Goal: Use online tool/utility: Utilize a website feature to perform a specific function

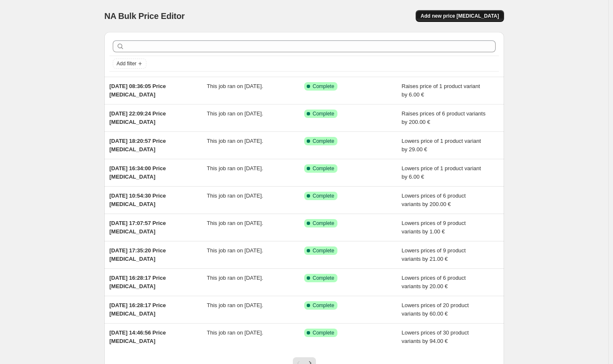
click at [469, 13] on span "Add new price [MEDICAL_DATA]" at bounding box center [460, 16] width 78 height 7
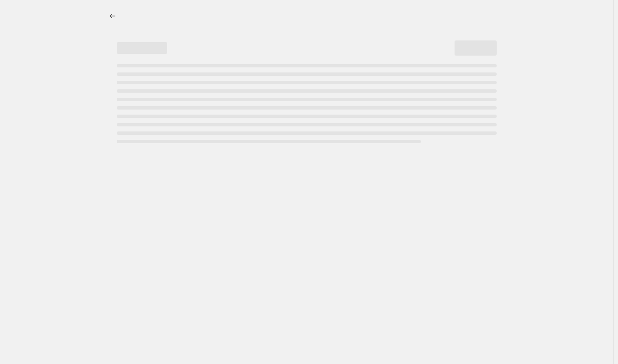
select select "percentage"
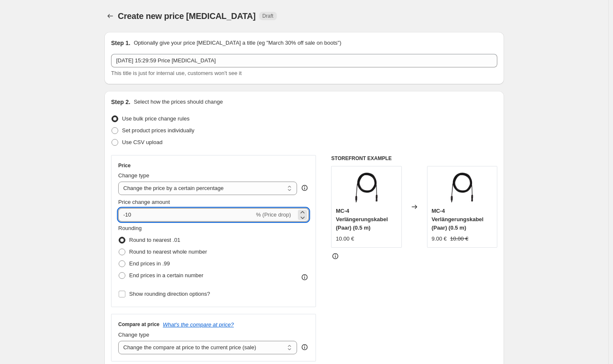
drag, startPoint x: 159, startPoint y: 216, endPoint x: 128, endPoint y: 216, distance: 30.3
click at [128, 216] on input "-10" at bounding box center [186, 214] width 136 height 13
type input "-5"
click at [184, 253] on span "Round to nearest whole number" at bounding box center [168, 251] width 78 height 6
click at [119, 249] on input "Round to nearest whole number" at bounding box center [119, 248] width 0 height 0
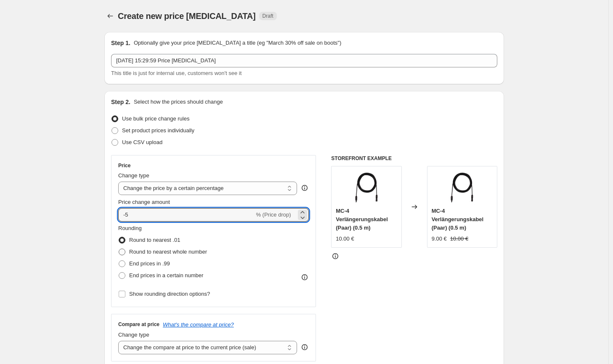
radio input "true"
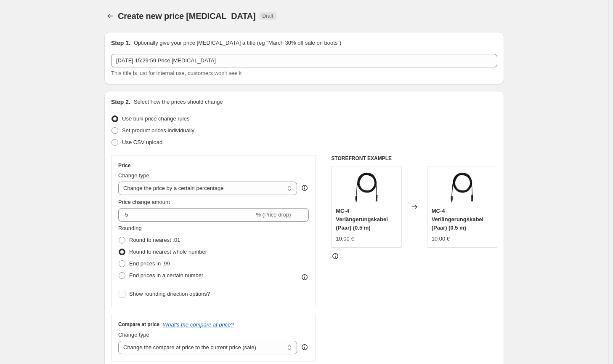
click at [186, 180] on div "Change type Change the price to a certain amount Change the price by a certain …" at bounding box center [207, 183] width 179 height 24
click at [179, 193] on select "Change the price to a certain amount Change the price by a certain amount Chang…" at bounding box center [207, 187] width 179 height 13
select select "by"
click at [120, 181] on select "Change the price to a certain amount Change the price by a certain amount Chang…" at bounding box center [207, 187] width 179 height 13
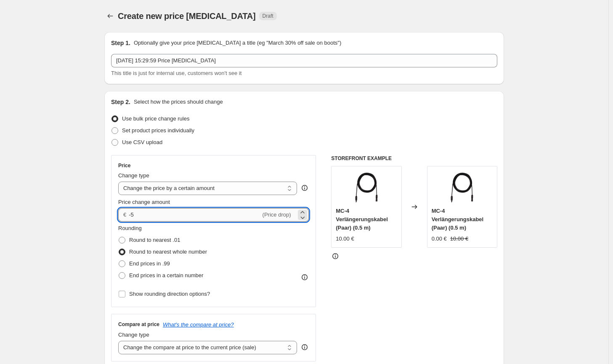
drag, startPoint x: 160, startPoint y: 214, endPoint x: 132, endPoint y: 211, distance: 28.0
click at [132, 211] on input "-5" at bounding box center [195, 214] width 132 height 13
type input "-5.00"
click at [217, 347] on select "Change the compare at price to the current price (sale) Change the compare at p…" at bounding box center [207, 347] width 179 height 13
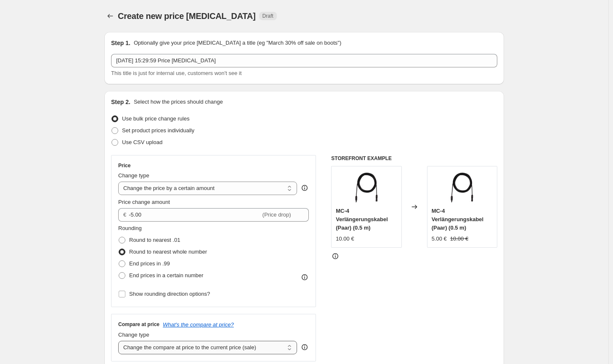
select select "no_change"
click at [120, 341] on select "Change the compare at price to the current price (sale) Change the compare at p…" at bounding box center [207, 347] width 179 height 13
click at [362, 314] on div "STOREFRONT EXAMPLE MC-4 Verlängerungskabel (Paar) (0.5 m) 10.00 € Changed to MC…" at bounding box center [414, 258] width 166 height 206
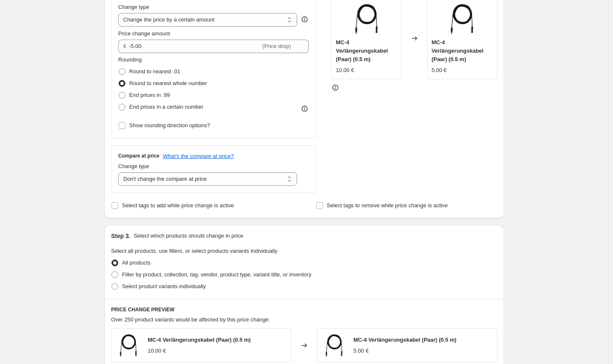
click at [290, 280] on div "Select product variants individually" at bounding box center [304, 286] width 386 height 12
click at [293, 275] on span "Filter by product, collection, tag, vendor, product type, variant title, or inv…" at bounding box center [216, 274] width 189 height 6
click at [112, 272] on input "Filter by product, collection, tag, vendor, product type, variant title, or inv…" at bounding box center [112, 271] width 0 height 0
radio input "true"
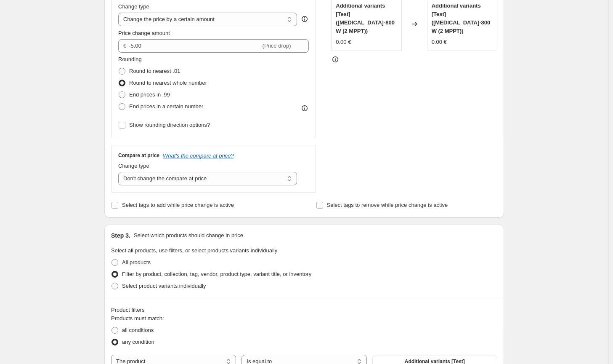
scroll to position [253, 0]
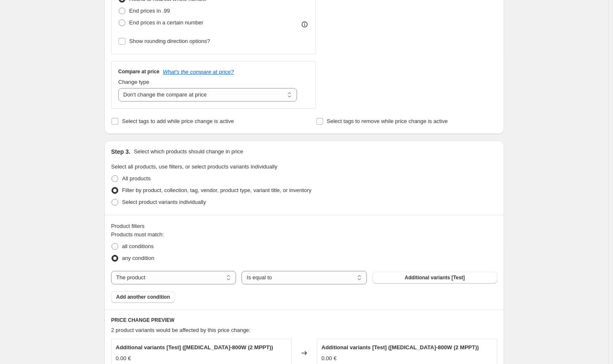
click at [418, 283] on div "The product The product's collection The product's tag The product's vendor The…" at bounding box center [304, 277] width 386 height 13
click at [420, 277] on span "Additional variants [Test]" at bounding box center [435, 277] width 60 height 7
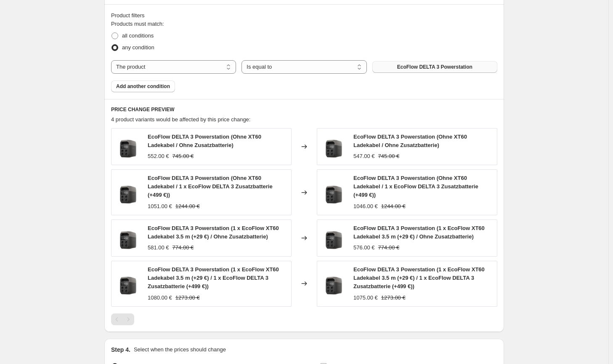
scroll to position [553, 0]
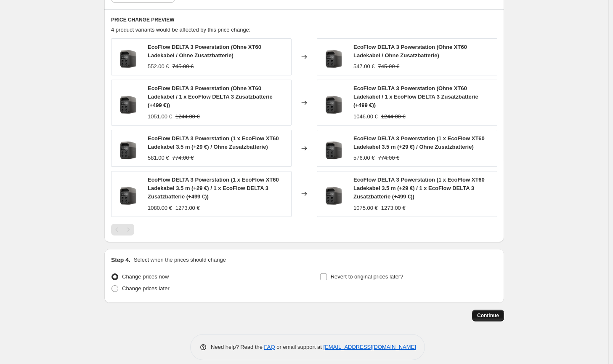
click at [481, 312] on span "Continue" at bounding box center [488, 315] width 22 height 7
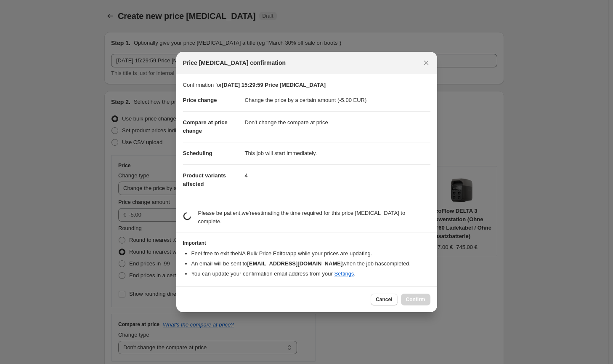
scroll to position [0, 0]
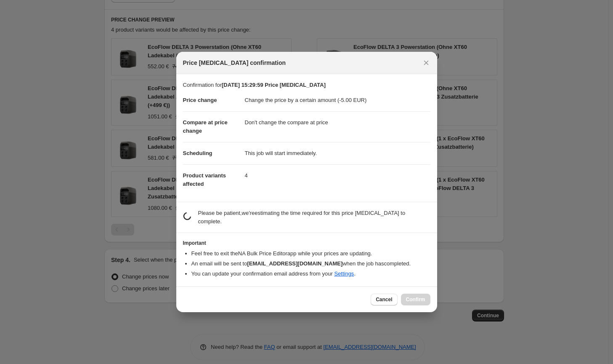
click at [378, 287] on div "Cancel Confirm" at bounding box center [306, 299] width 261 height 26
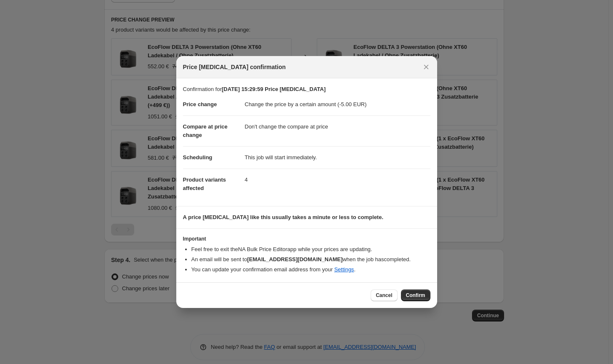
click at [416, 288] on div "Cancel Confirm" at bounding box center [306, 295] width 261 height 26
click at [411, 294] on span "Confirm" at bounding box center [415, 295] width 19 height 7
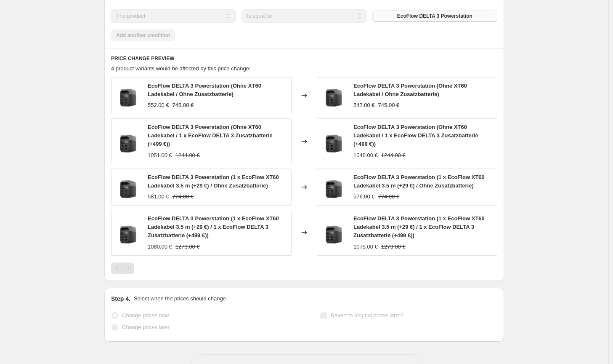
select select "by"
select select "no_change"
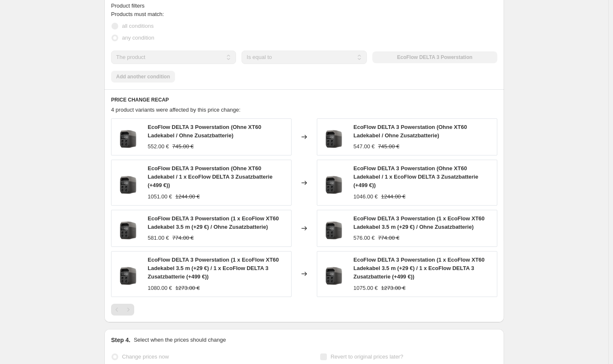
scroll to position [0, 0]
